Goal: Transaction & Acquisition: Purchase product/service

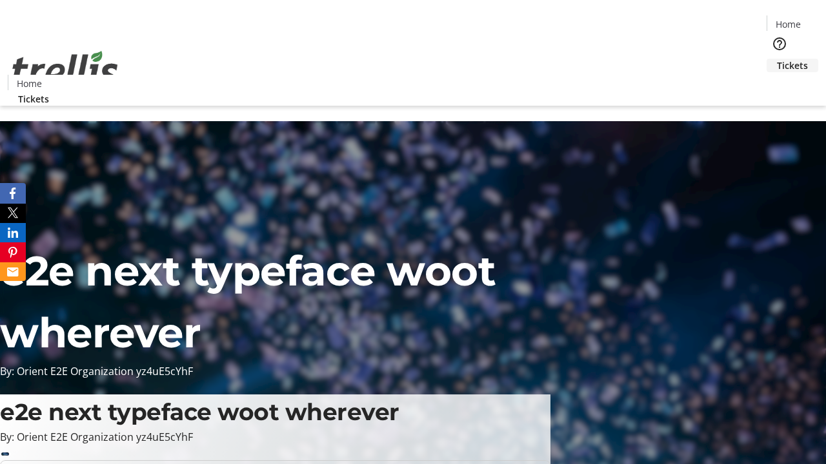
click at [777, 59] on span "Tickets" at bounding box center [792, 66] width 31 height 14
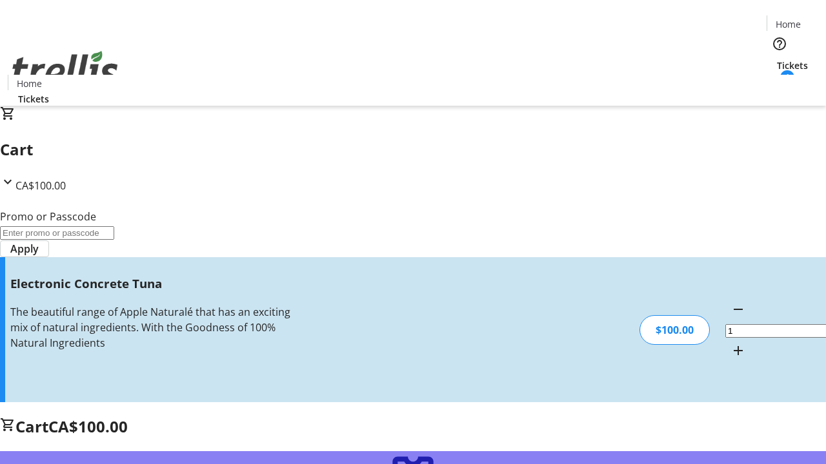
type input "FREE"
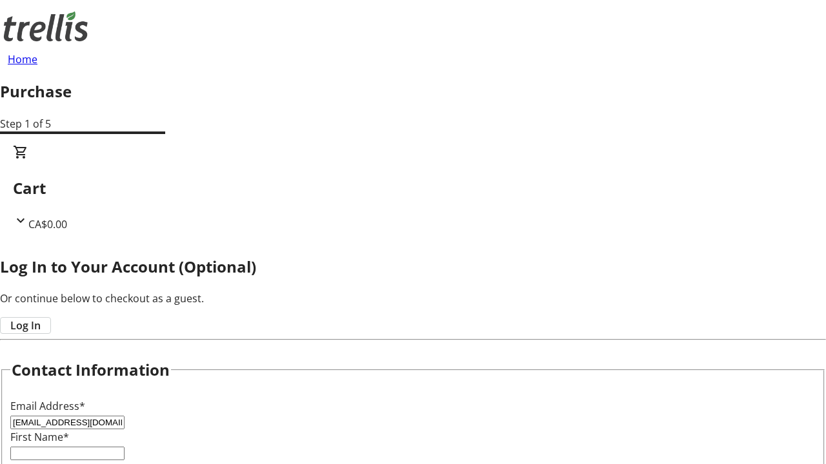
type input "[EMAIL_ADDRESS][DOMAIN_NAME]"
type input "Eryn"
type input "Denesik"
